Goal: Check status: Check status

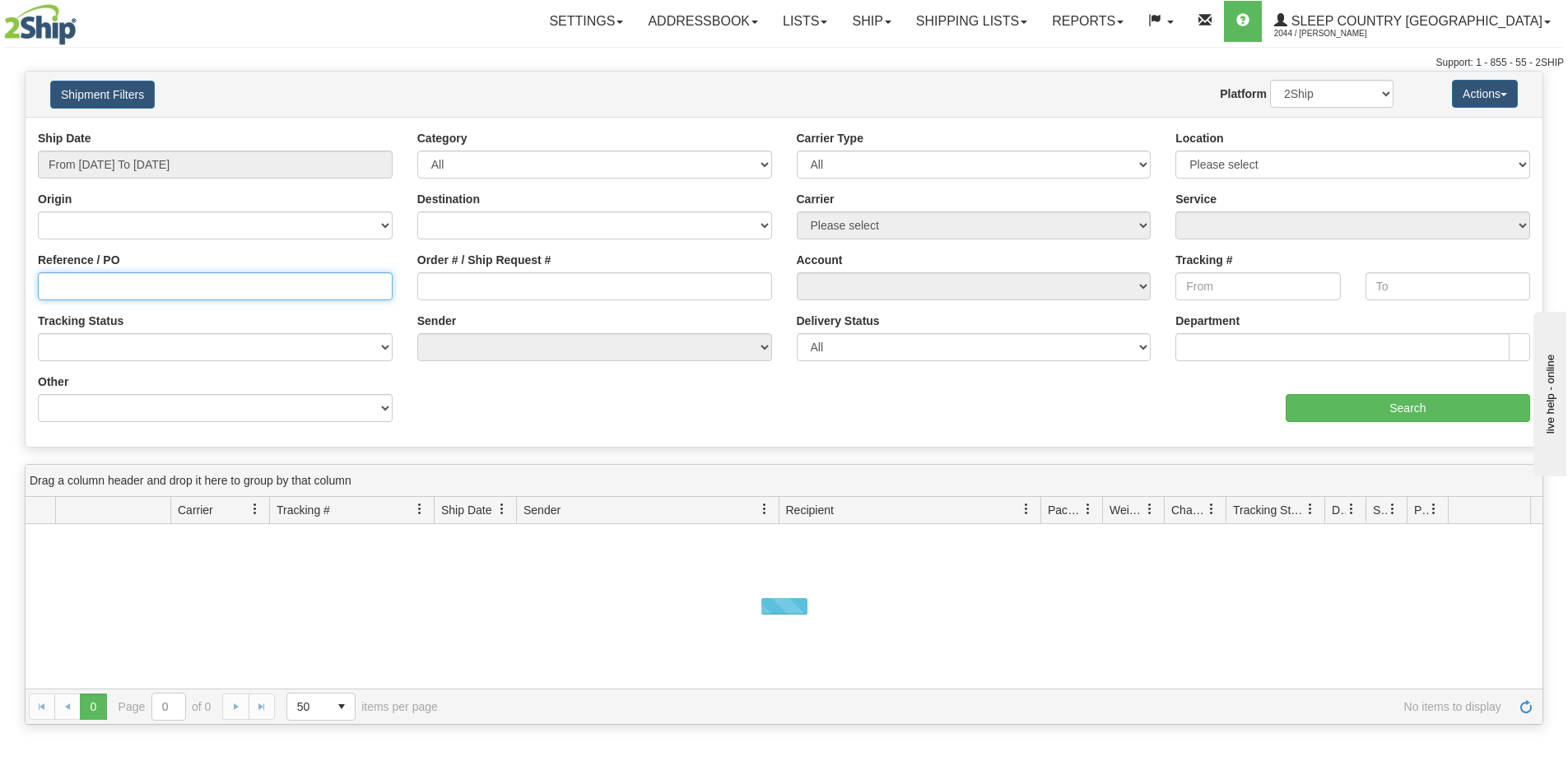
click at [215, 293] on input "Reference / PO" at bounding box center [215, 285] width 355 height 28
paste input "1052189"
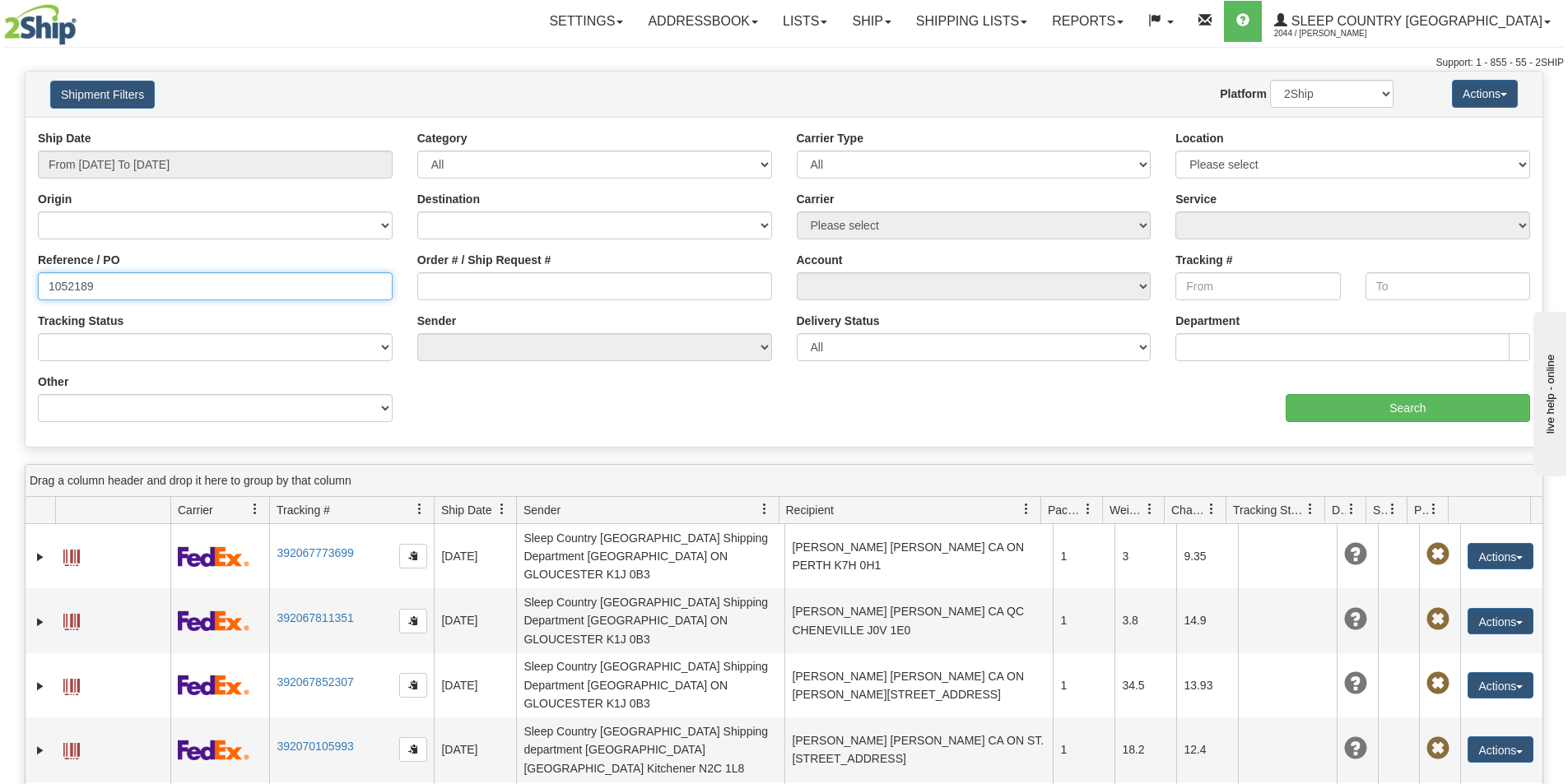
type input "1052189"
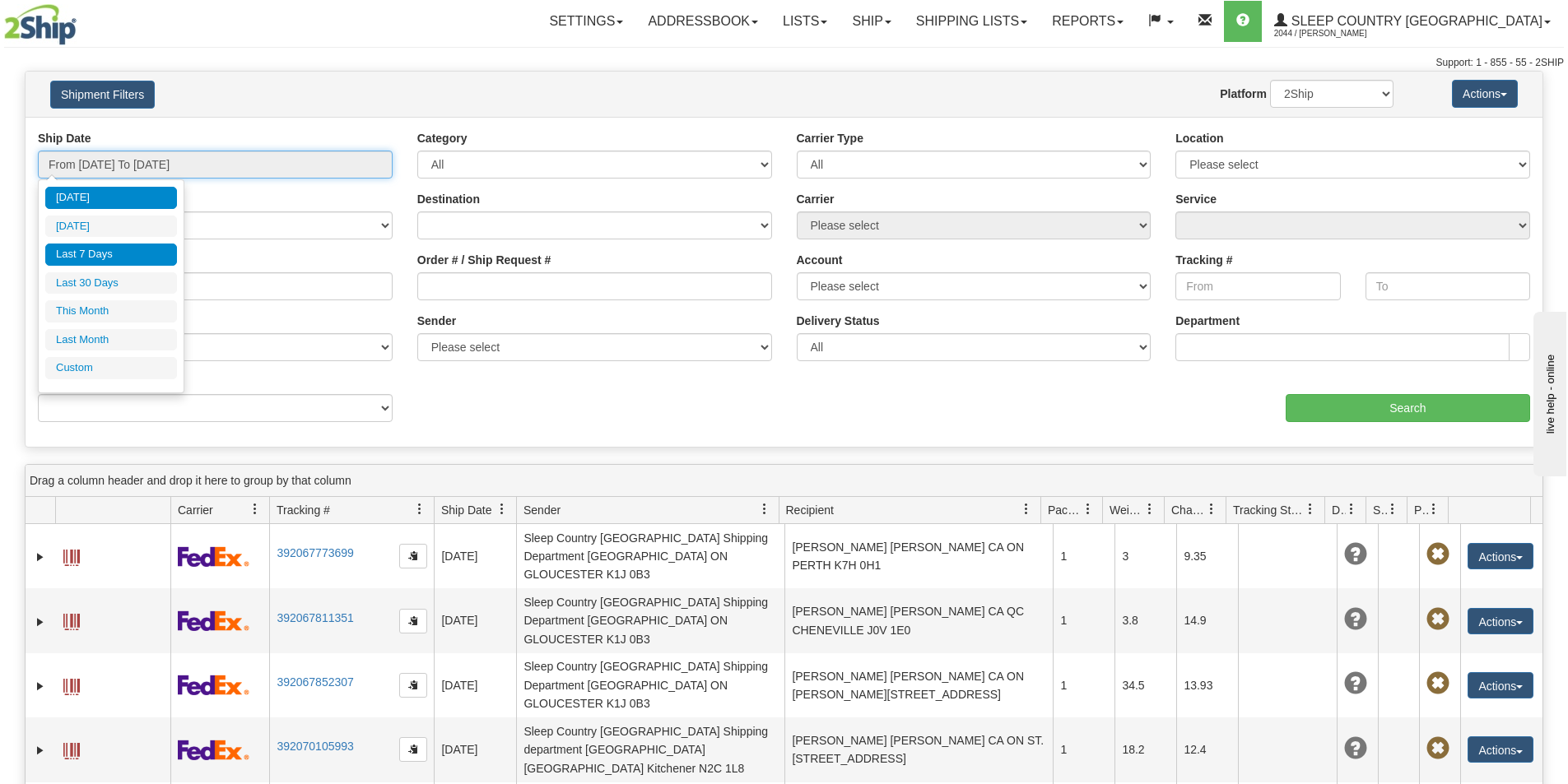
drag, startPoint x: 134, startPoint y: 170, endPoint x: 126, endPoint y: 257, distance: 87.4
click at [134, 171] on input "From [DATE] To [DATE]" at bounding box center [215, 164] width 355 height 28
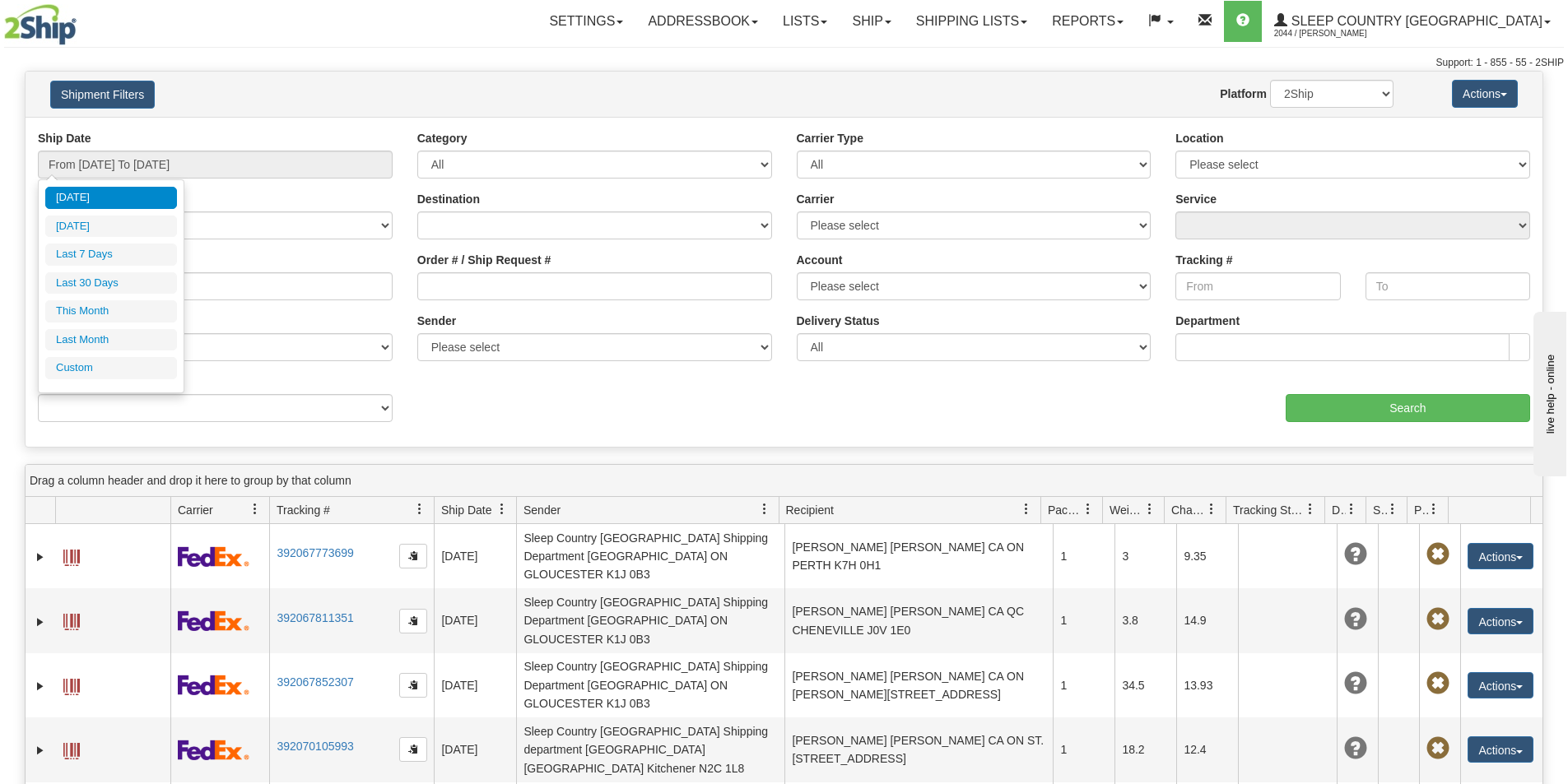
drag, startPoint x: 129, startPoint y: 283, endPoint x: 1074, endPoint y: 419, distance: 954.7
click at [133, 285] on li "Last 30 Days" at bounding box center [111, 283] width 131 height 22
type input "From [DATE] To [DATE]"
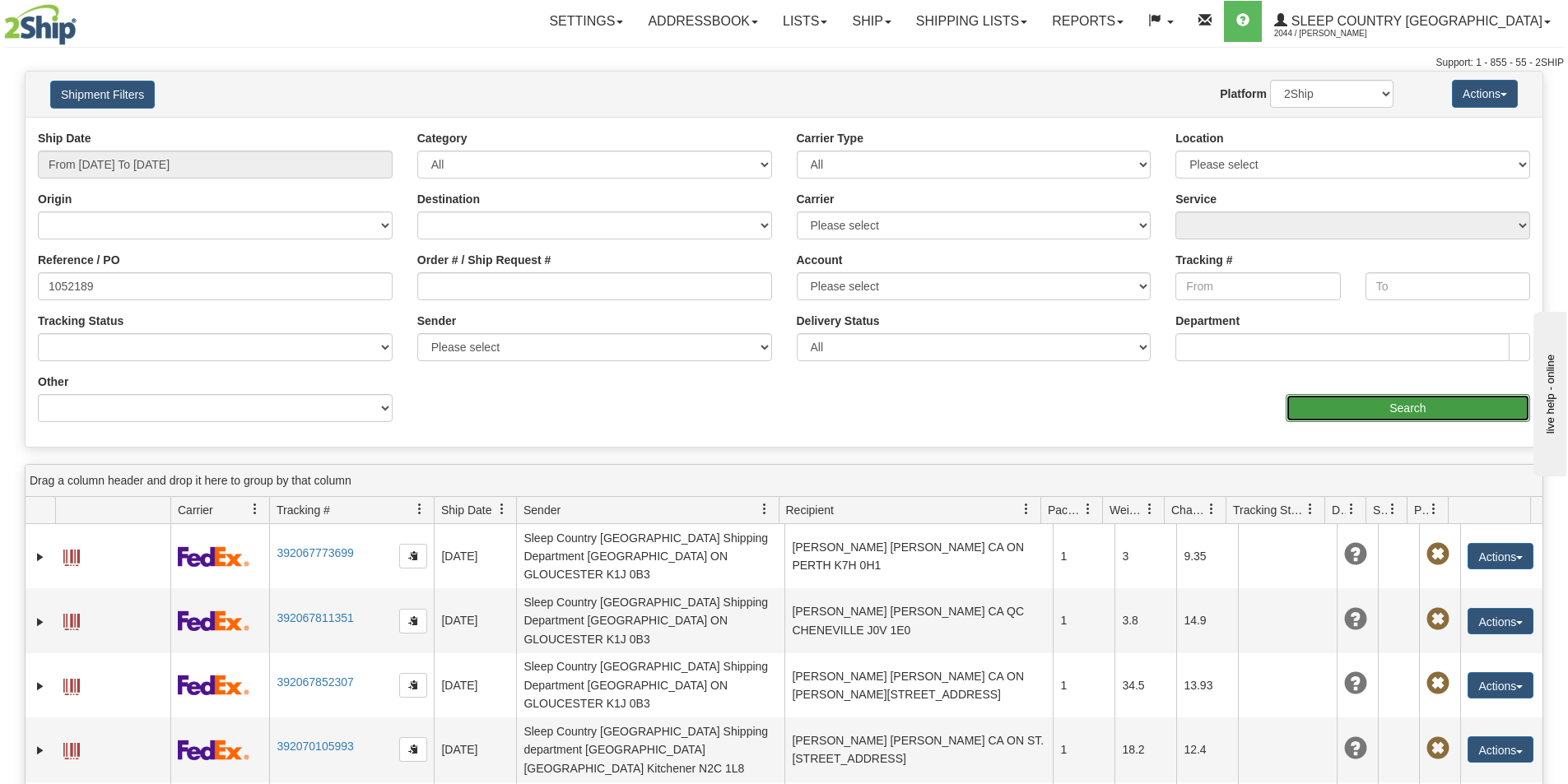
click at [1429, 412] on input "Search" at bounding box center [1407, 408] width 244 height 28
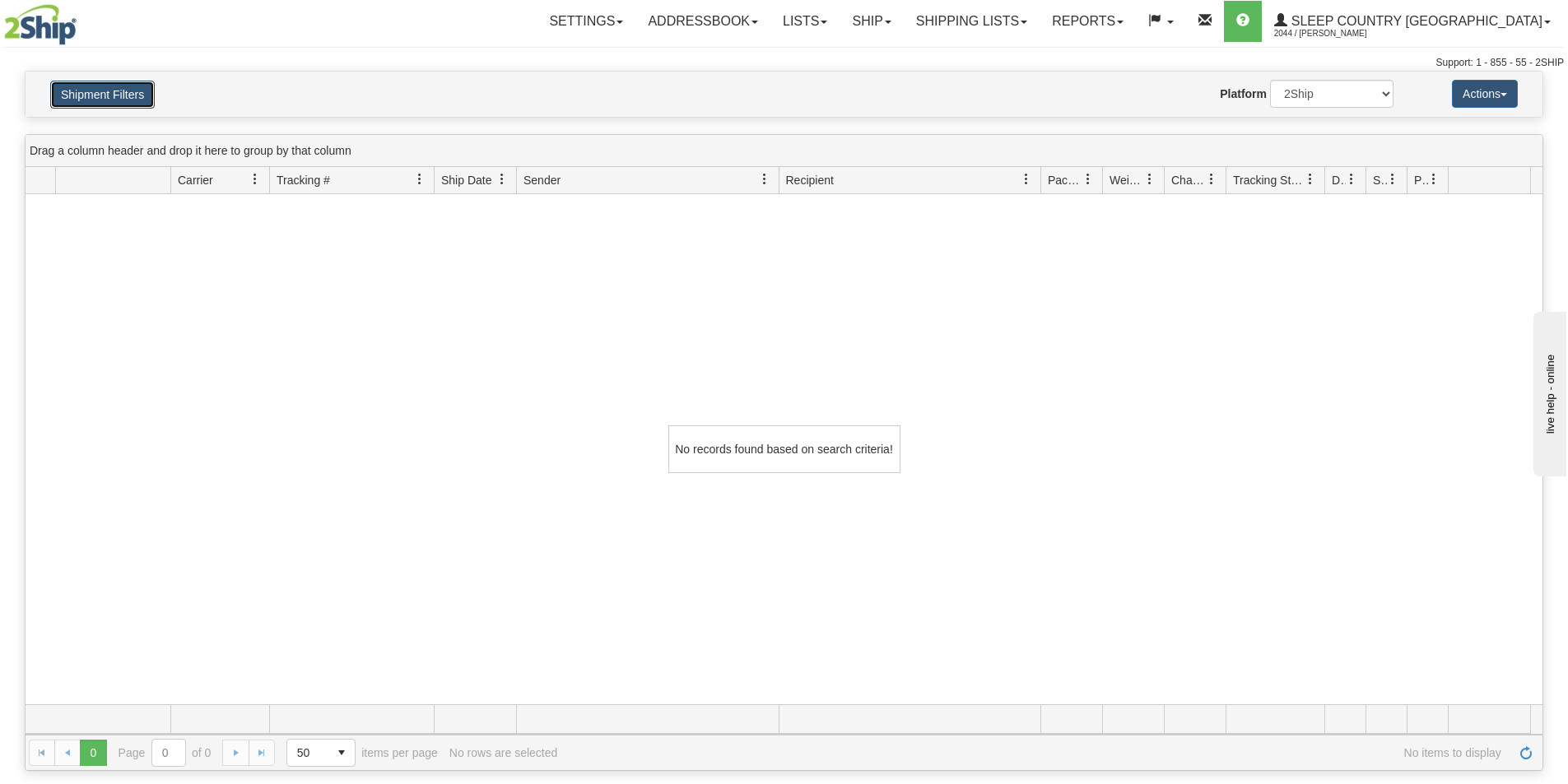
click at [111, 89] on button "Shipment Filters" at bounding box center [102, 95] width 104 height 28
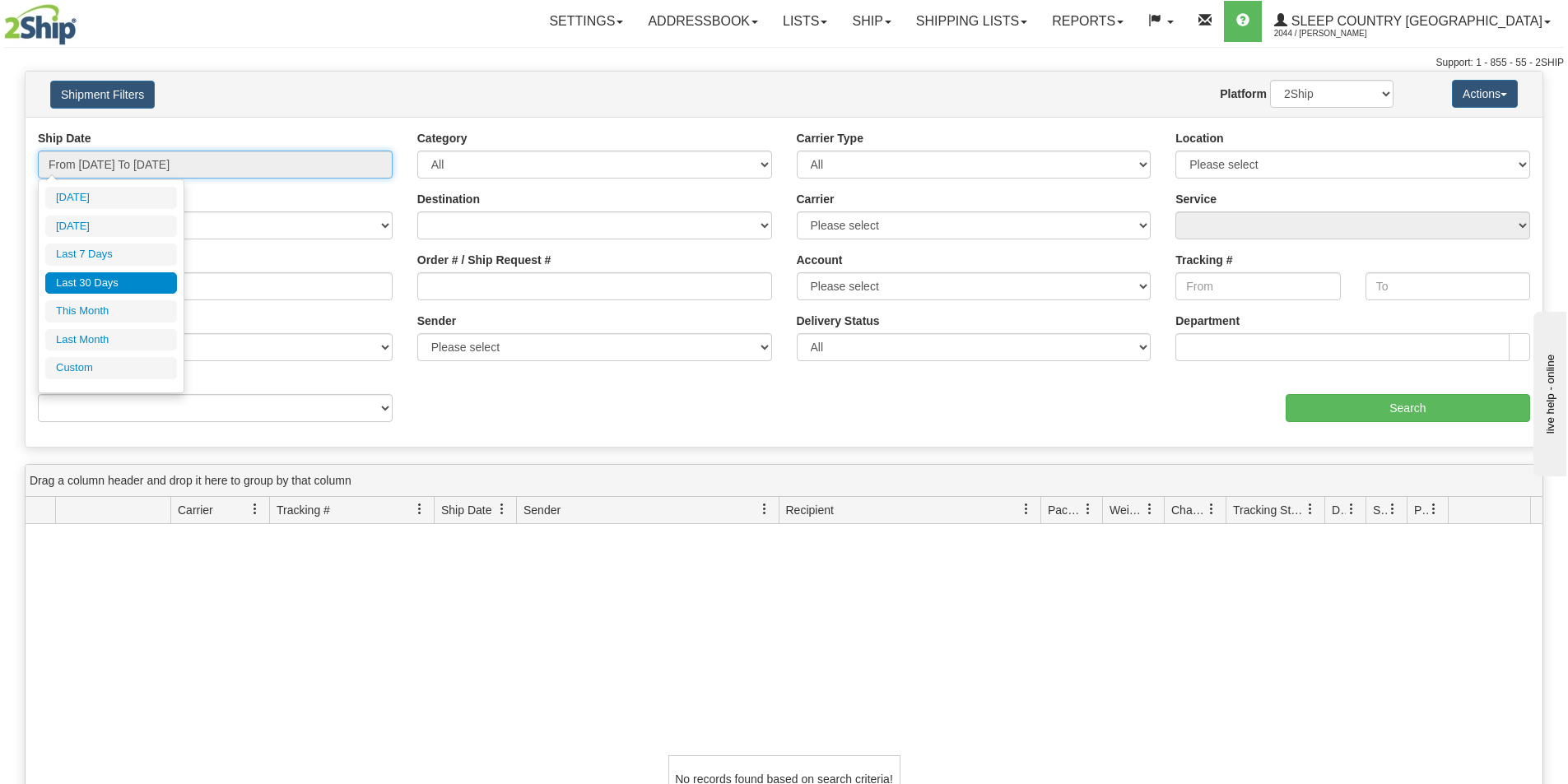
click at [227, 160] on input "From [DATE] To [DATE]" at bounding box center [215, 164] width 355 height 28
click at [96, 274] on li "Last 30 Days" at bounding box center [111, 283] width 131 height 22
